Goal: Task Accomplishment & Management: Manage account settings

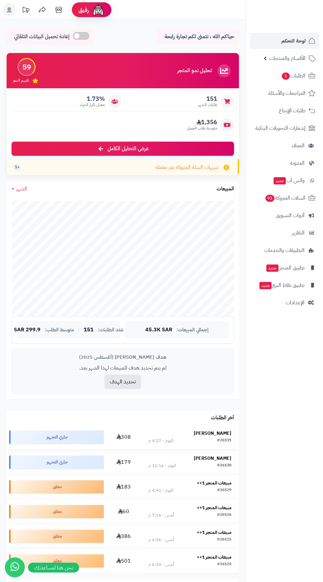
click at [211, 434] on strong "[PERSON_NAME]" at bounding box center [213, 433] width 38 height 7
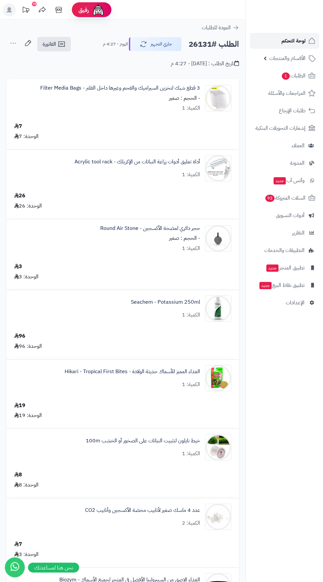
click at [292, 39] on span "لوحة التحكم" at bounding box center [293, 40] width 24 height 9
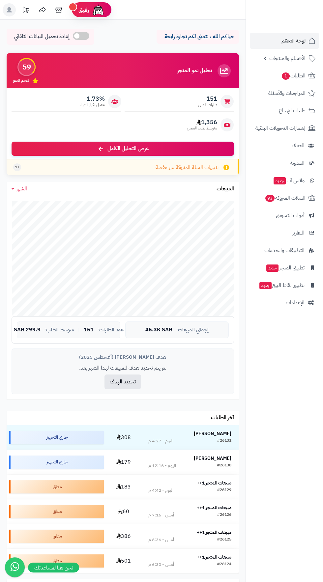
click at [291, 444] on nav "لوحة التحكم الأقسام والمنتجات المنتجات الأقسام الماركات مواصفات المنتجات مواصفا…" at bounding box center [283, 299] width 77 height 582
click at [288, 38] on span "لوحة التحكم" at bounding box center [293, 40] width 24 height 9
